Goal: Check status: Check status

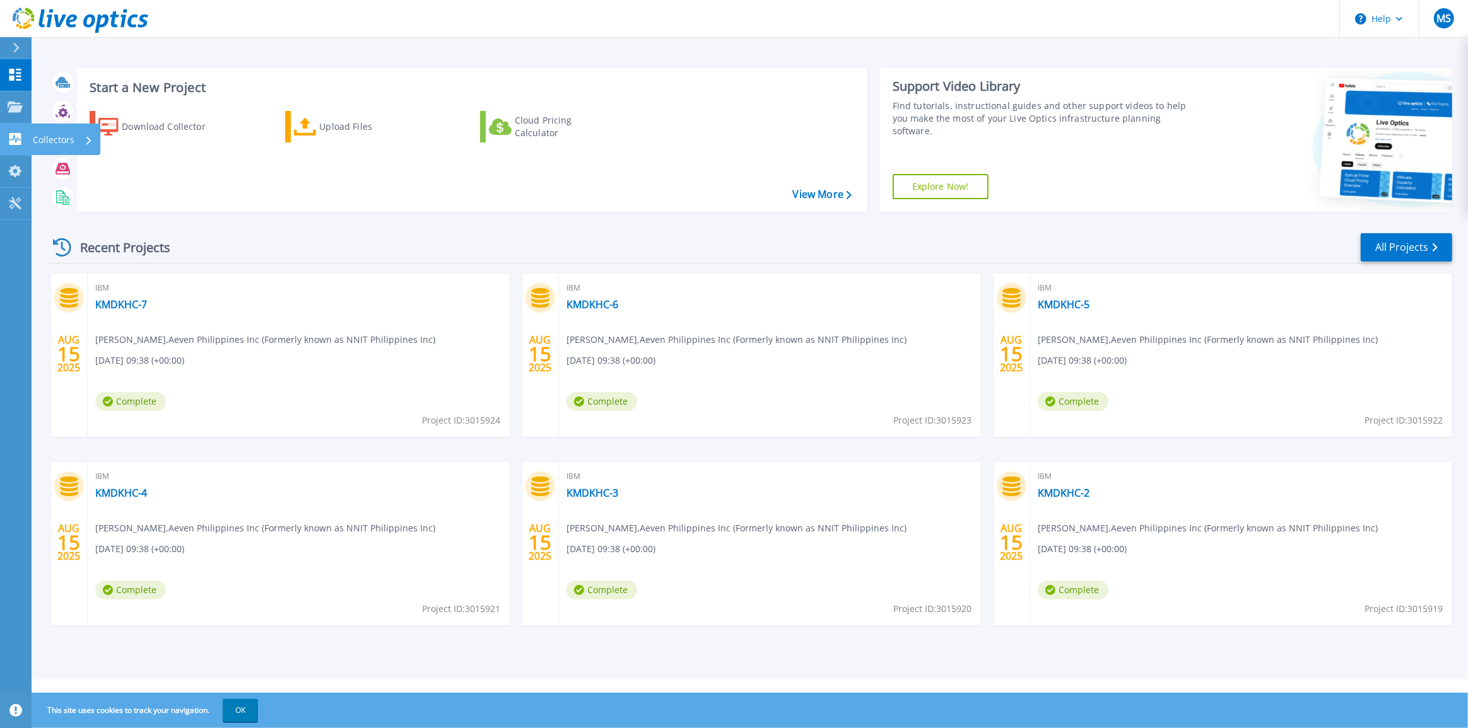
click at [20, 142] on icon at bounding box center [15, 139] width 12 height 12
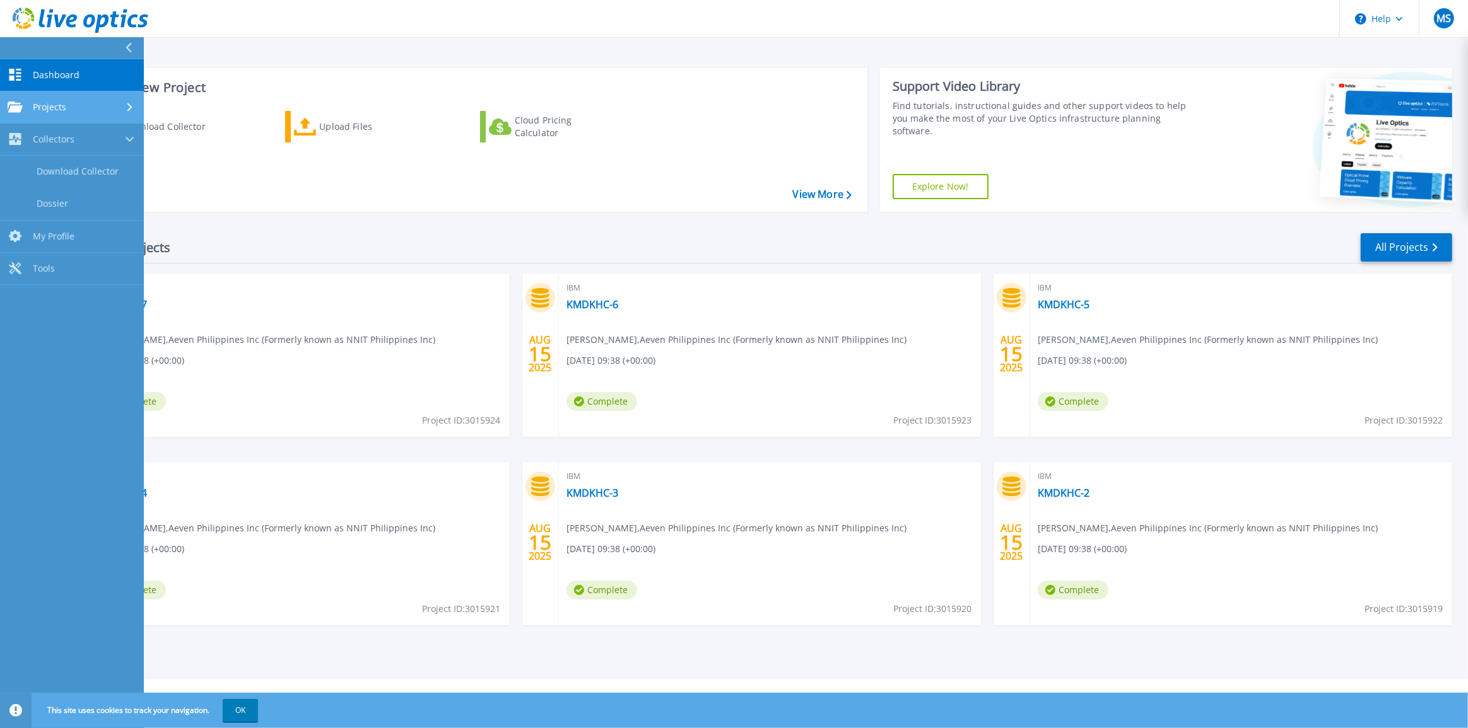
click at [52, 107] on span "Projects" at bounding box center [49, 107] width 33 height 11
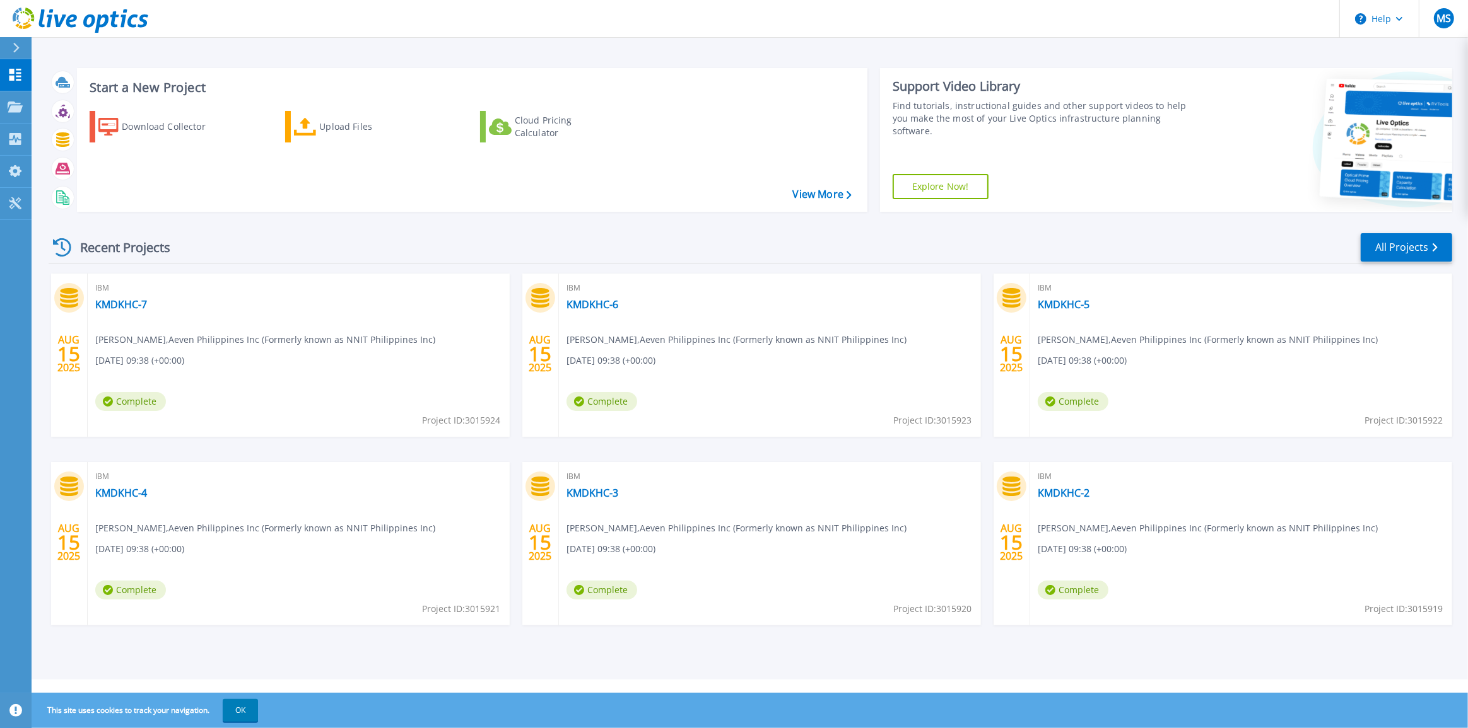
click at [296, 195] on div "Download Collector Upload Files Cloud Pricing Calculator" at bounding box center [469, 153] width 781 height 105
click at [104, 303] on link "KMDKHC-7" at bounding box center [121, 304] width 52 height 13
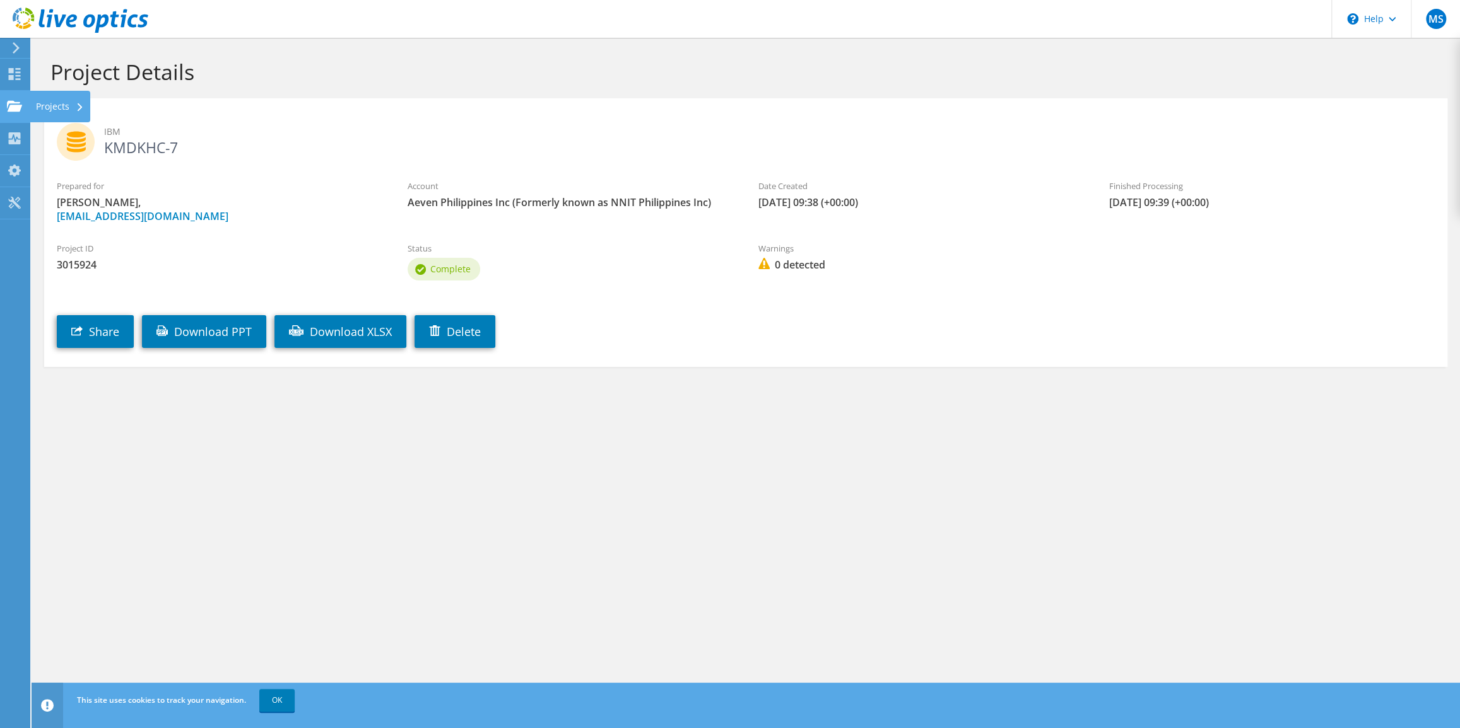
click at [13, 101] on use at bounding box center [14, 105] width 15 height 11
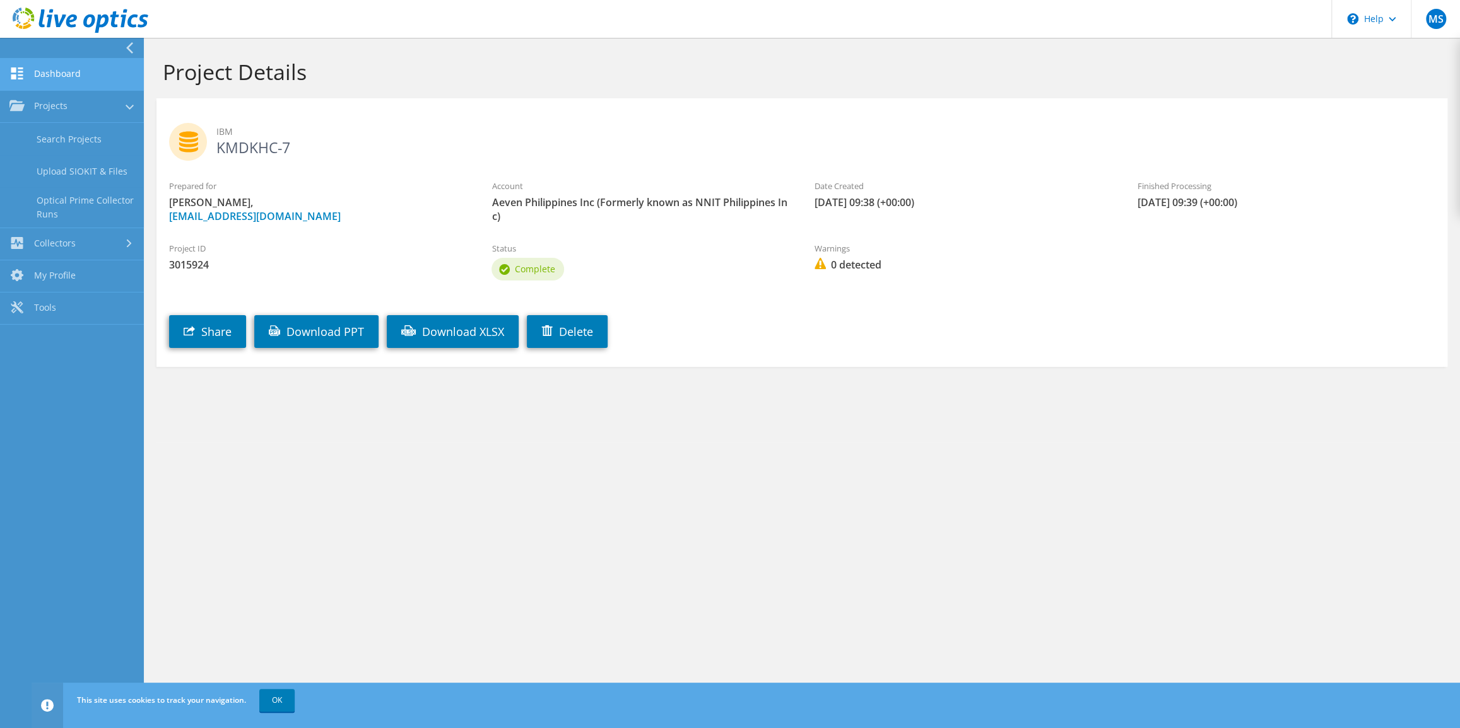
click at [42, 69] on link "Dashboard" at bounding box center [72, 75] width 144 height 32
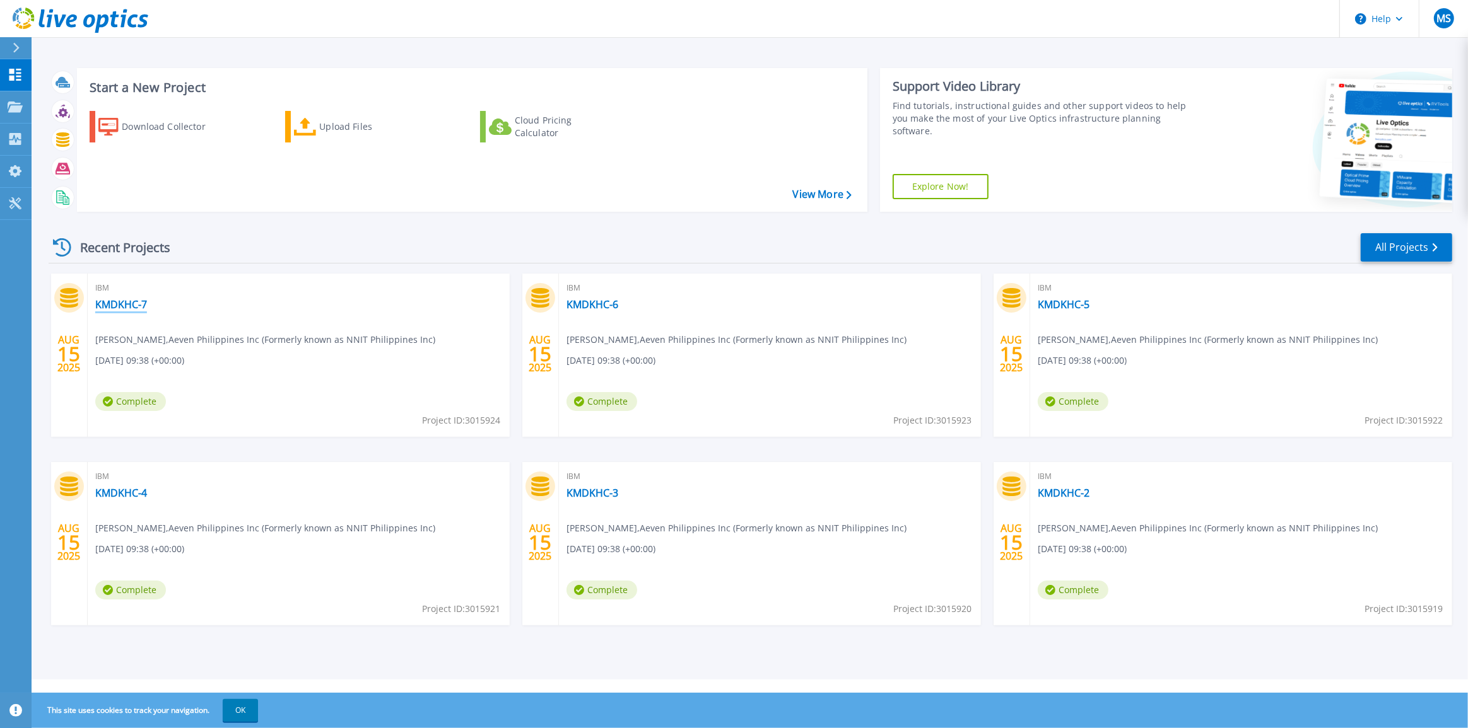
click at [127, 305] on link "KMDKHC-7" at bounding box center [121, 304] width 52 height 13
